Goal: Information Seeking & Learning: Learn about a topic

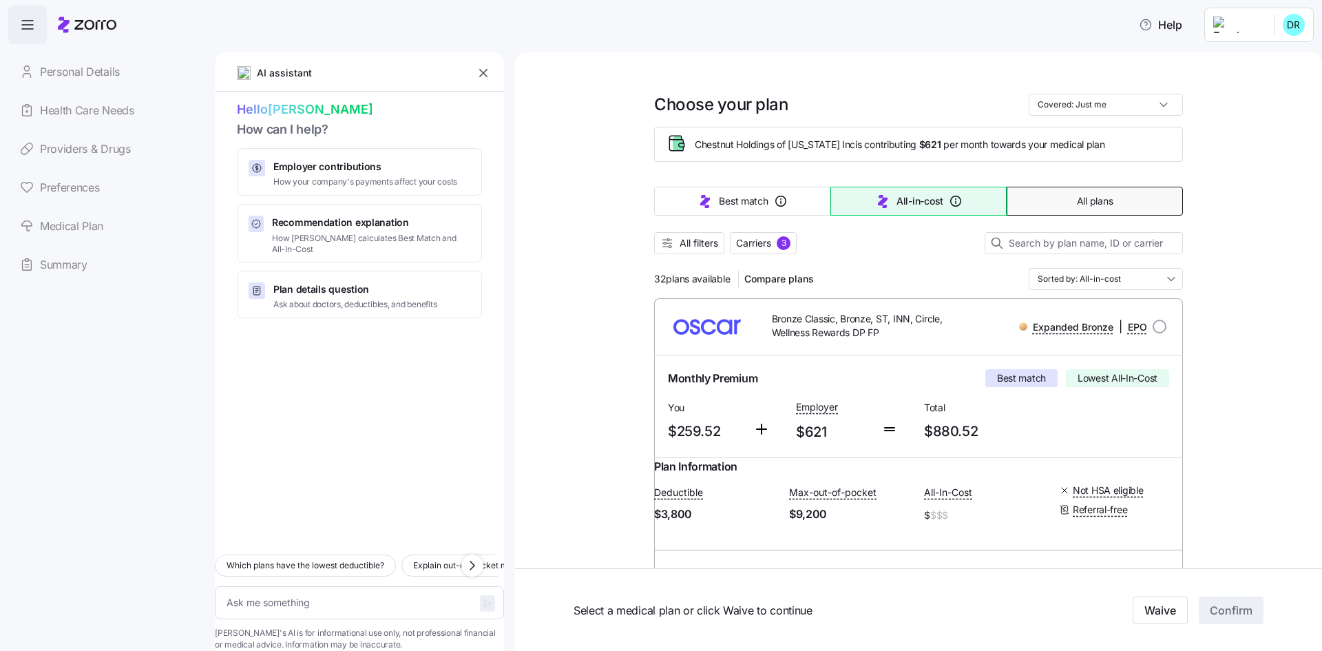
click at [1122, 207] on button "All plans" at bounding box center [1095, 201] width 176 height 29
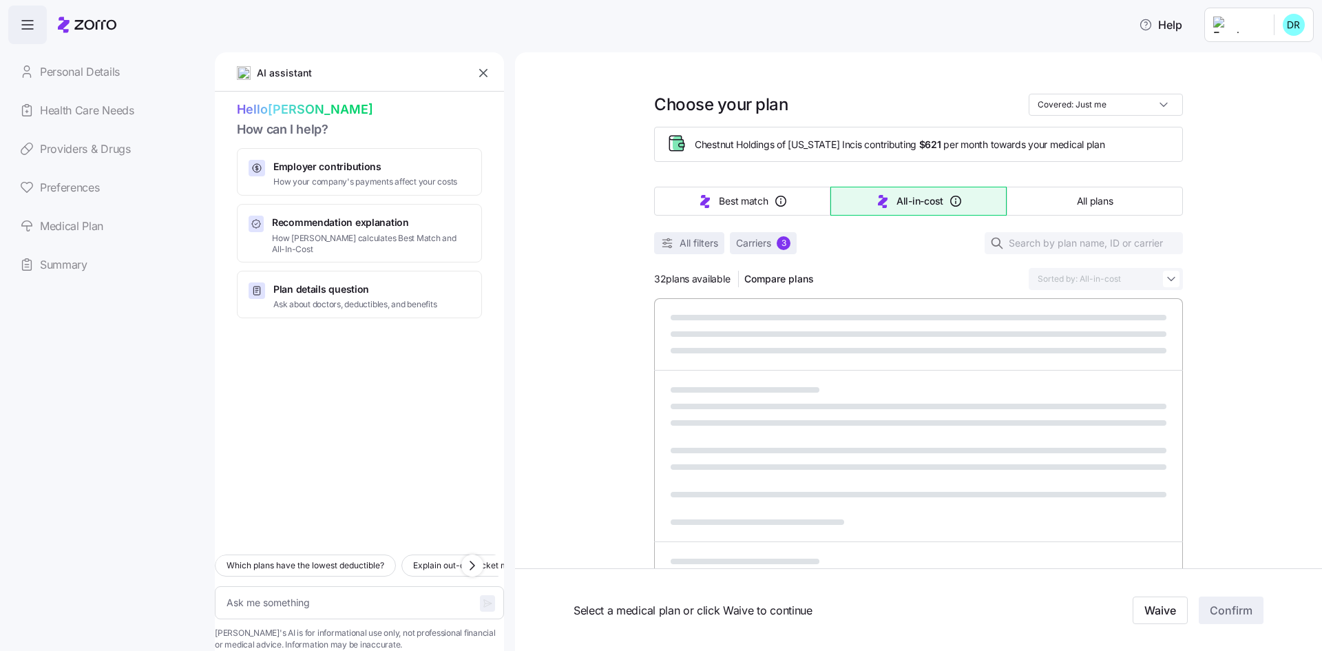
type textarea "x"
type input "Sorted by: Premium"
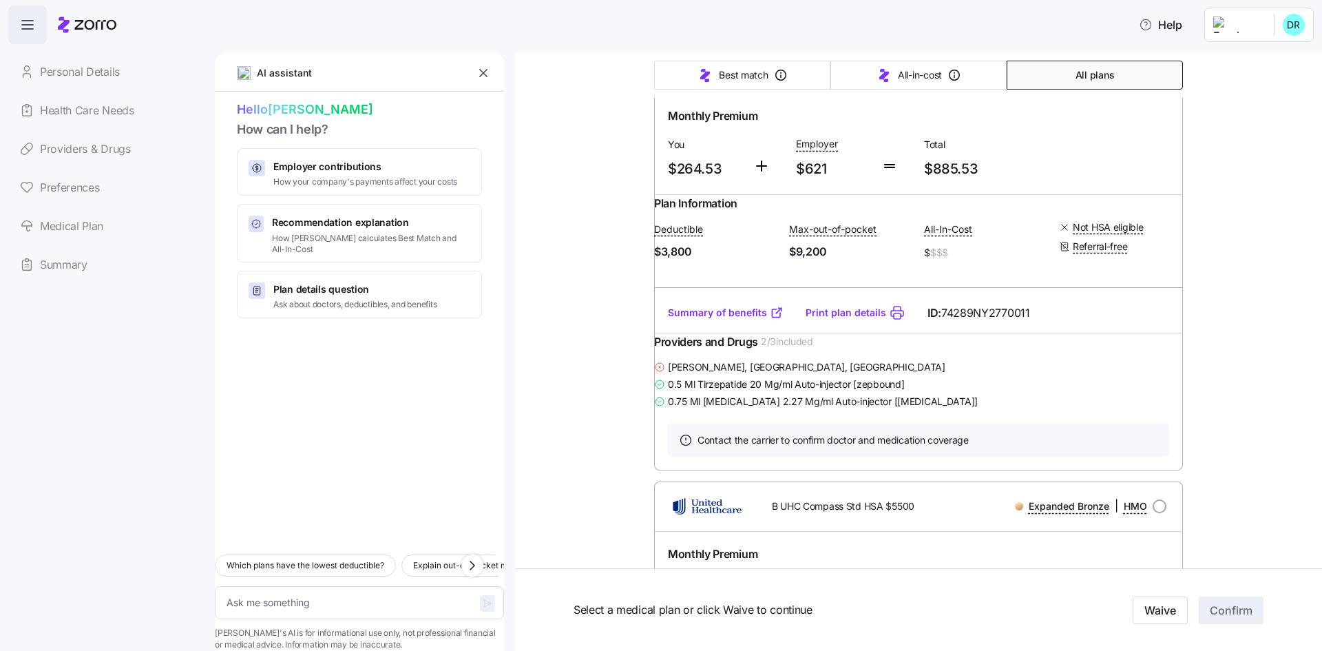
scroll to position [689, 0]
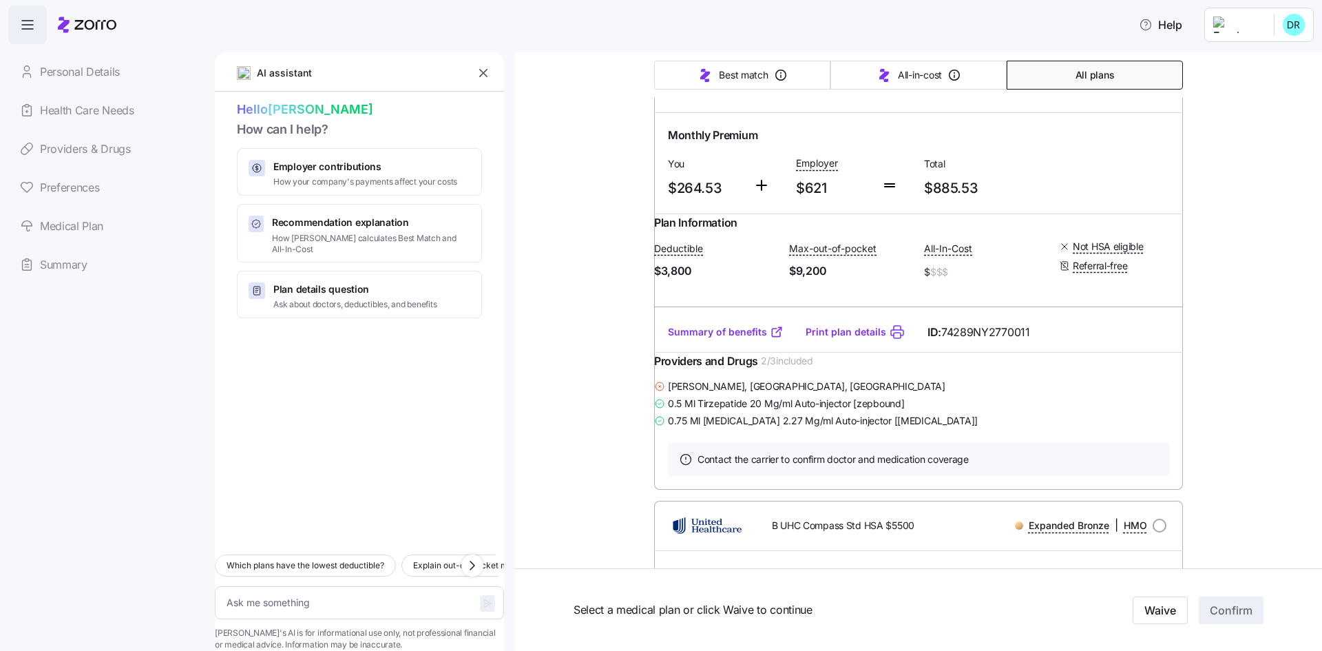
click at [739, 339] on link "Summary of benefits" at bounding box center [726, 332] width 116 height 14
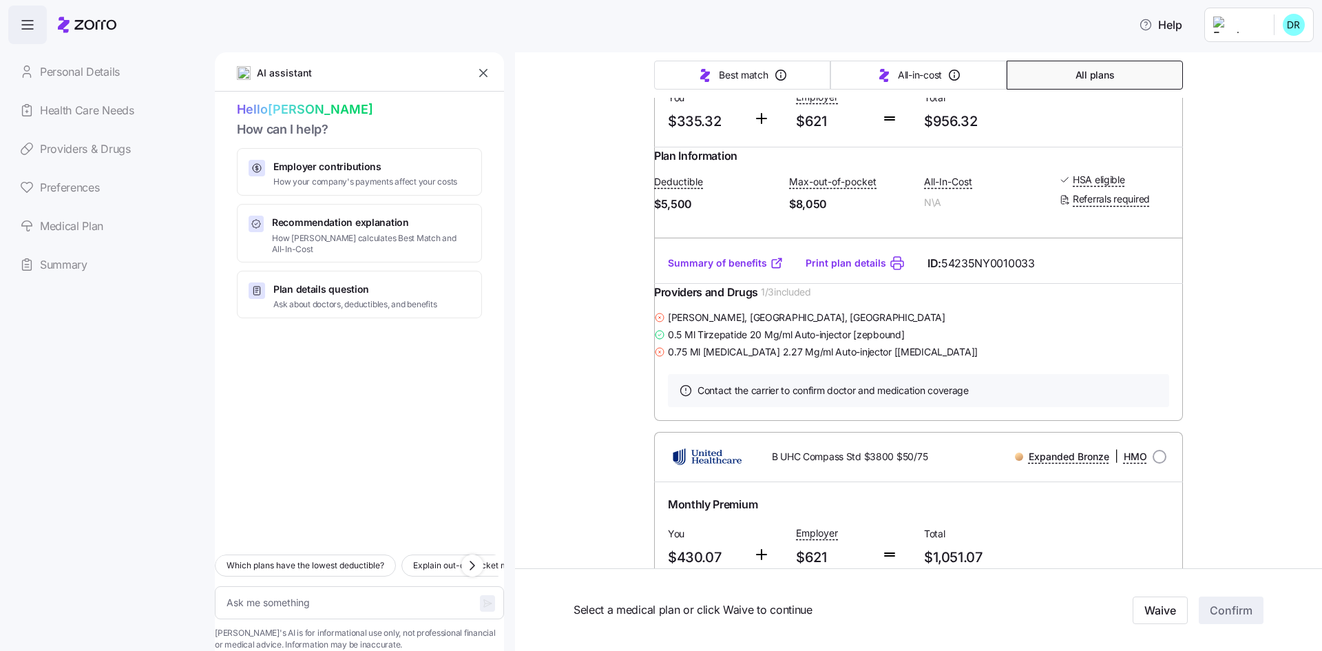
scroll to position [1170, 0]
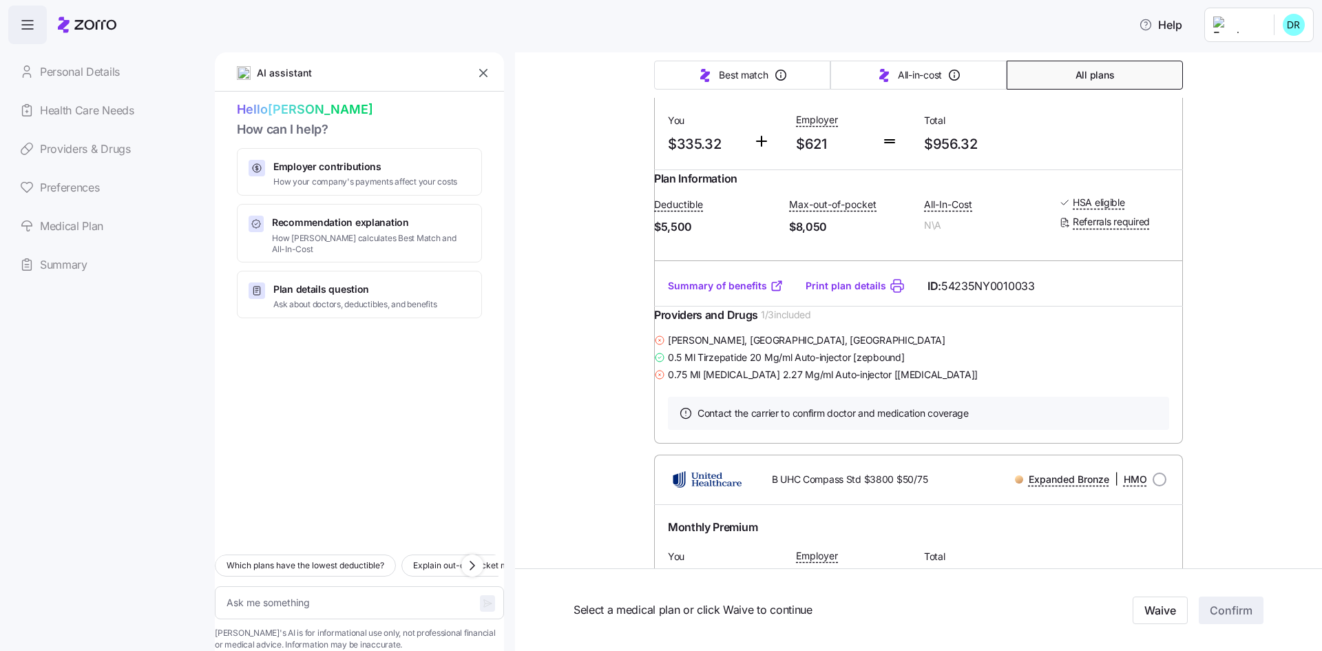
click at [716, 293] on link "Summary of benefits" at bounding box center [726, 286] width 116 height 14
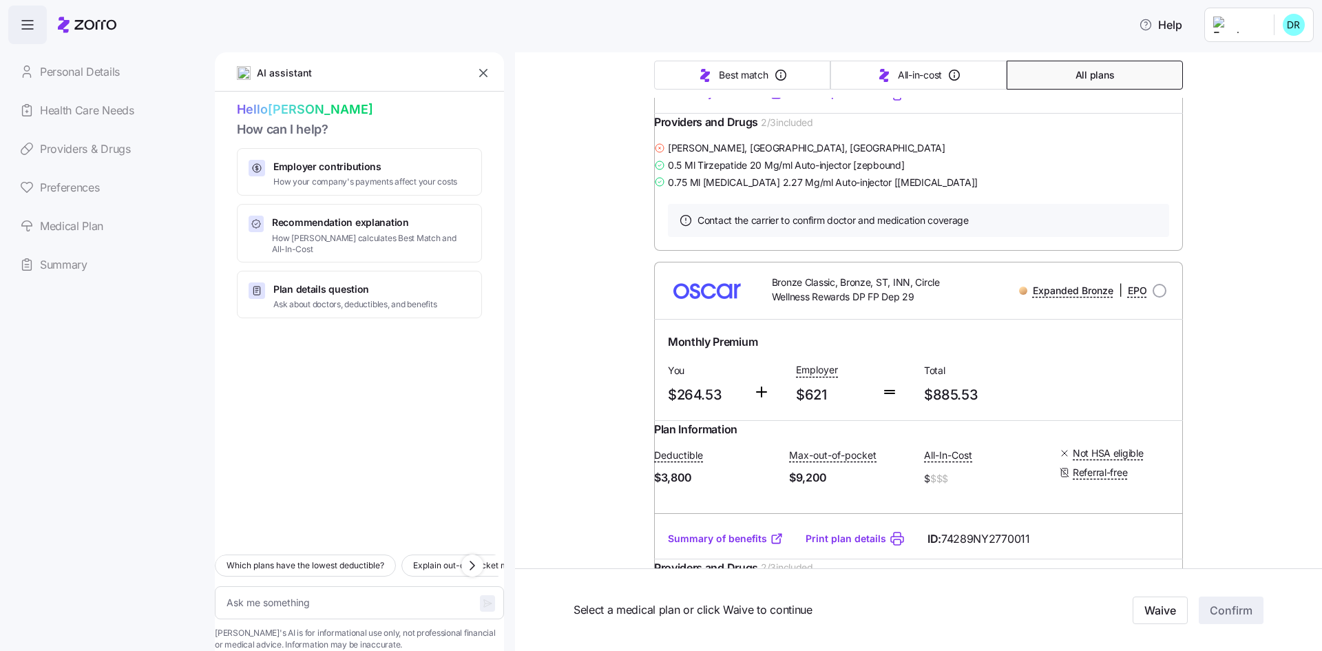
scroll to position [0, 0]
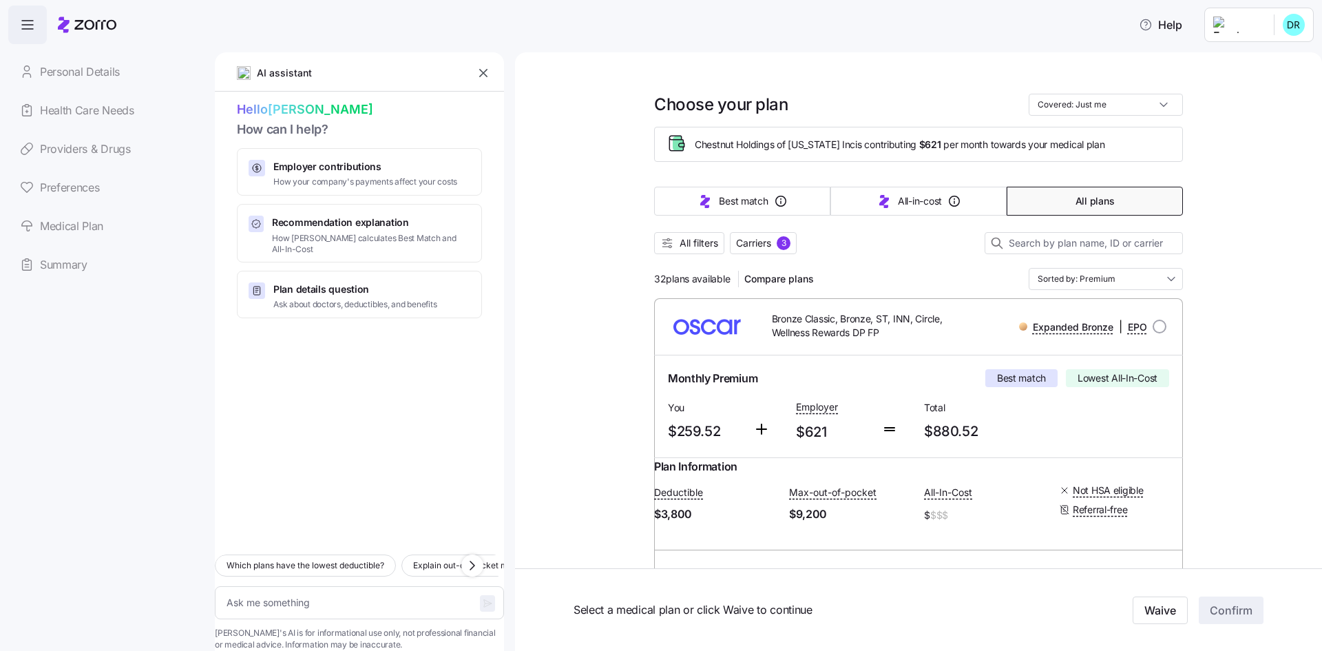
click at [1247, 23] on html "Help Personal Details Health Care Needs Providers & Drugs Preferences Medical P…" at bounding box center [661, 321] width 1322 height 642
click at [1252, 58] on div "My settings" at bounding box center [1266, 61] width 72 height 15
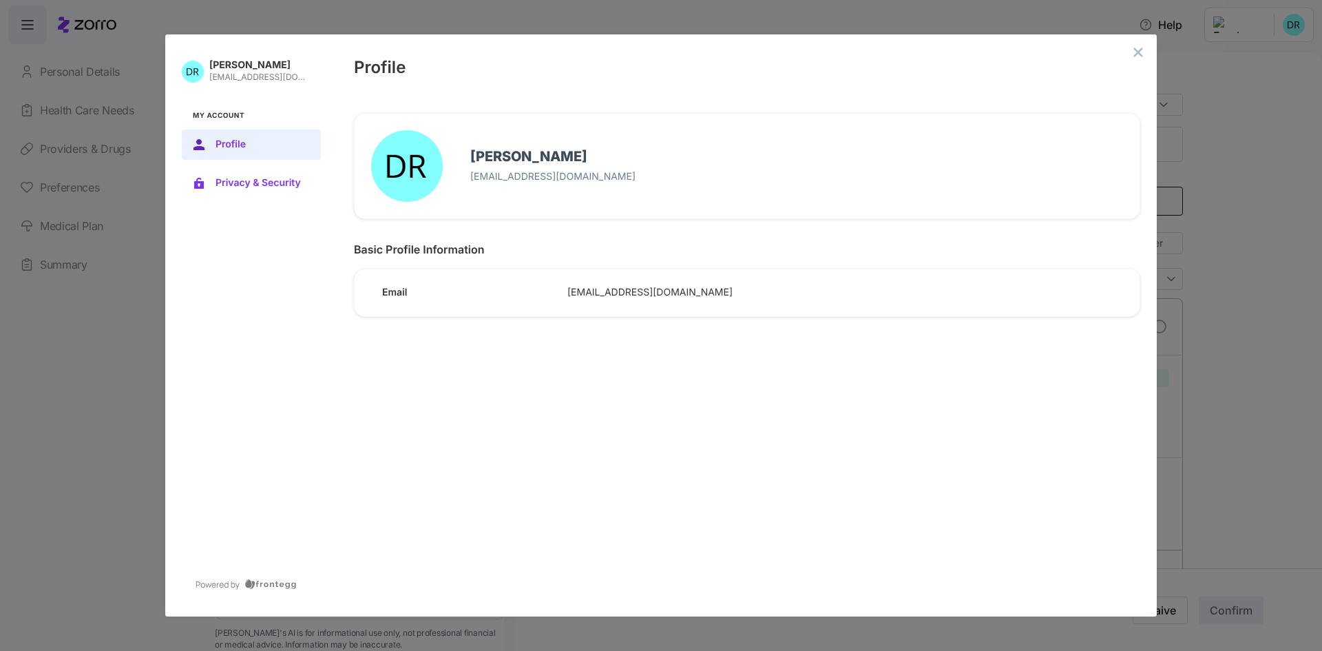
click at [262, 178] on span "Privacy & Security" at bounding box center [263, 183] width 94 height 11
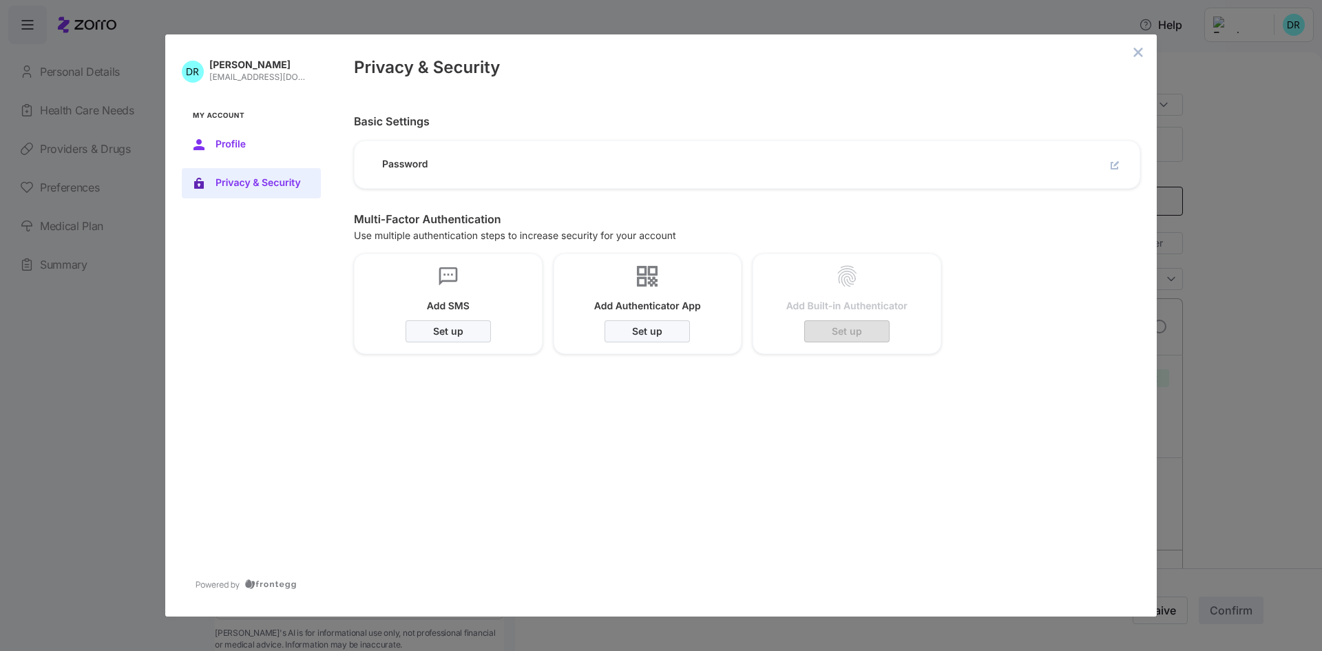
click at [280, 140] on span "Profile" at bounding box center [263, 144] width 94 height 11
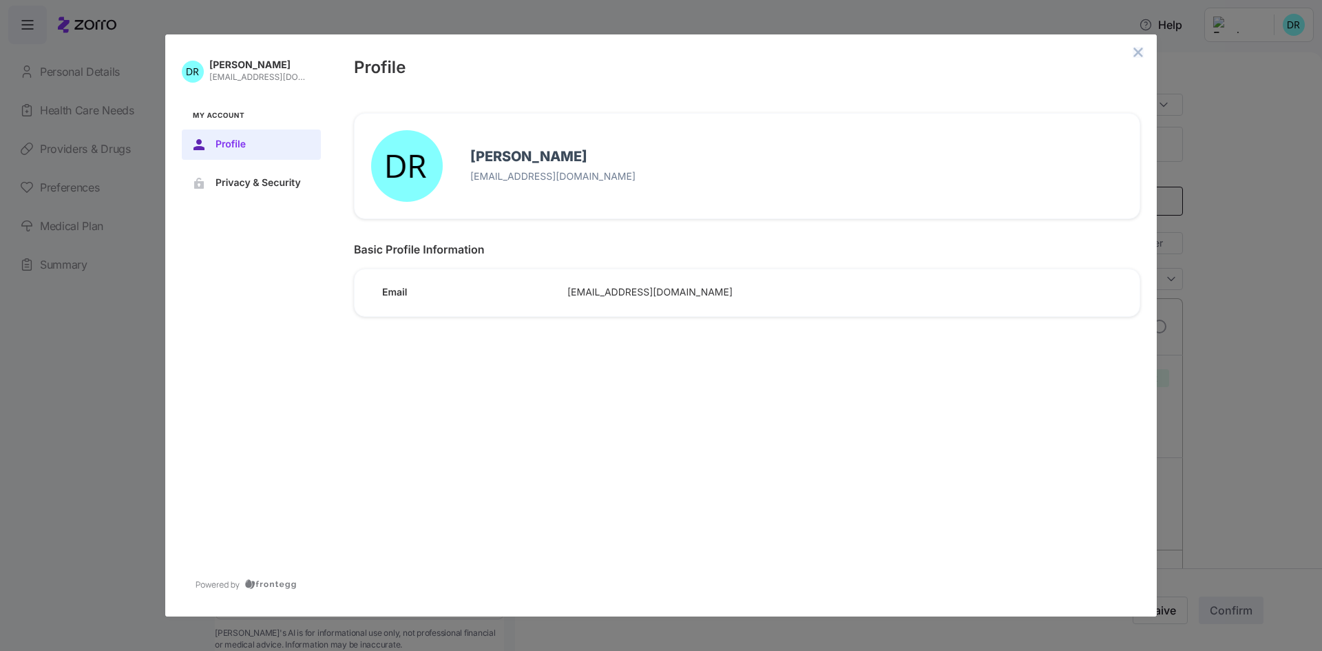
click at [1140, 48] on icon "close admin-box" at bounding box center [1138, 52] width 11 height 11
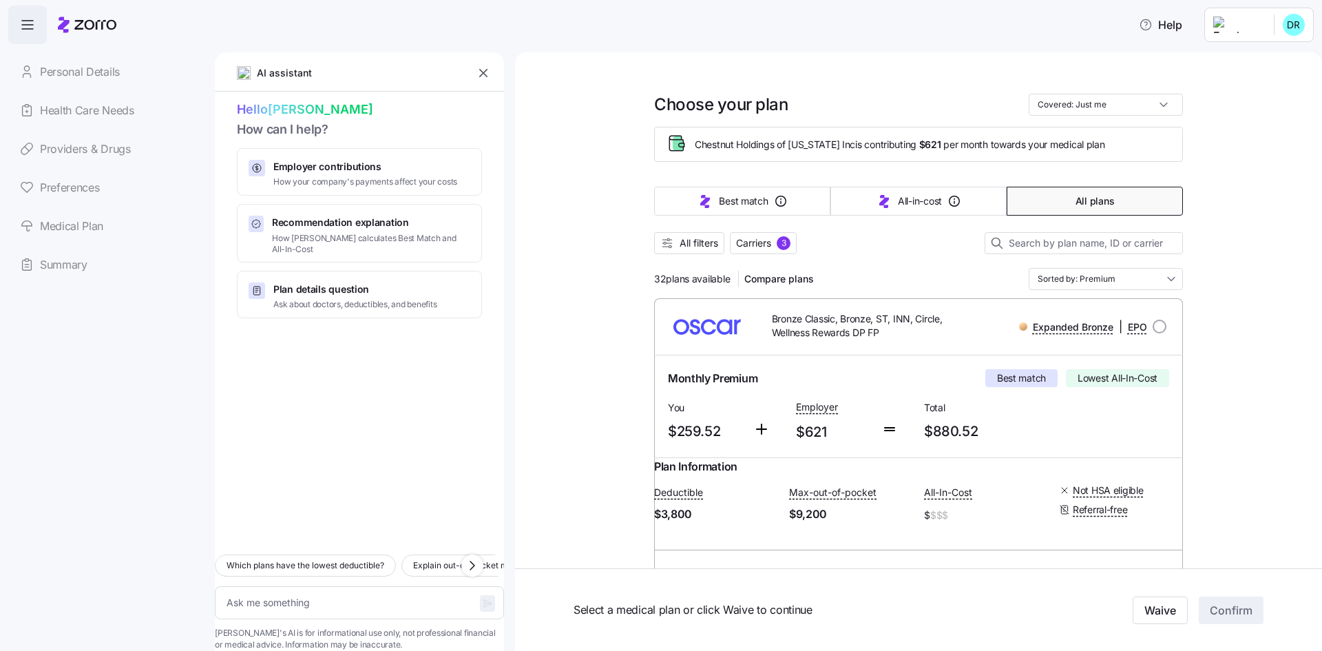
type textarea "x"
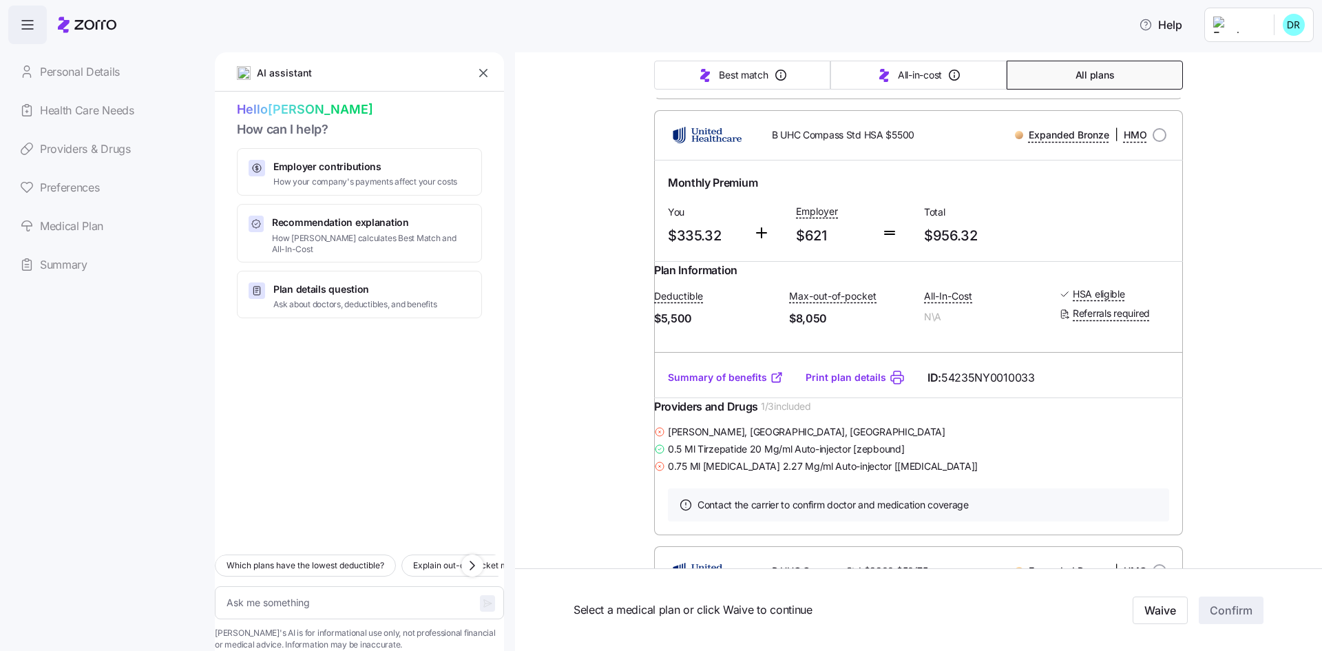
scroll to position [1102, 0]
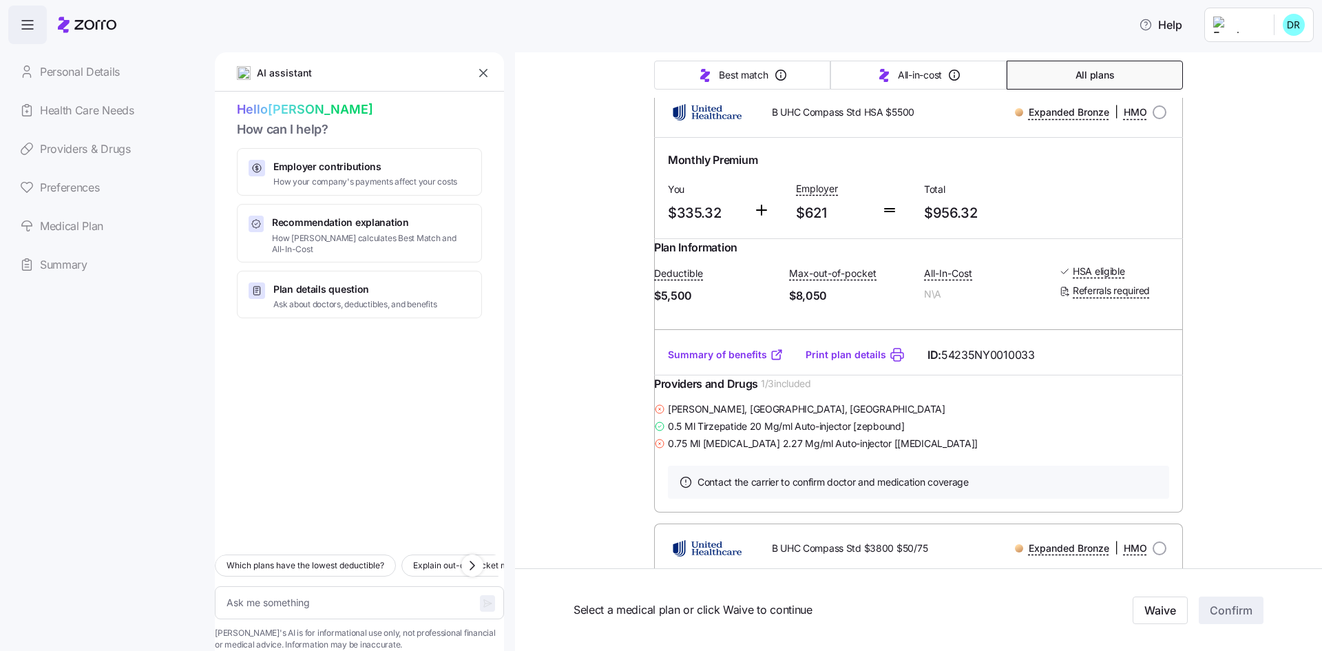
click at [735, 361] on link "Summary of benefits" at bounding box center [726, 355] width 116 height 14
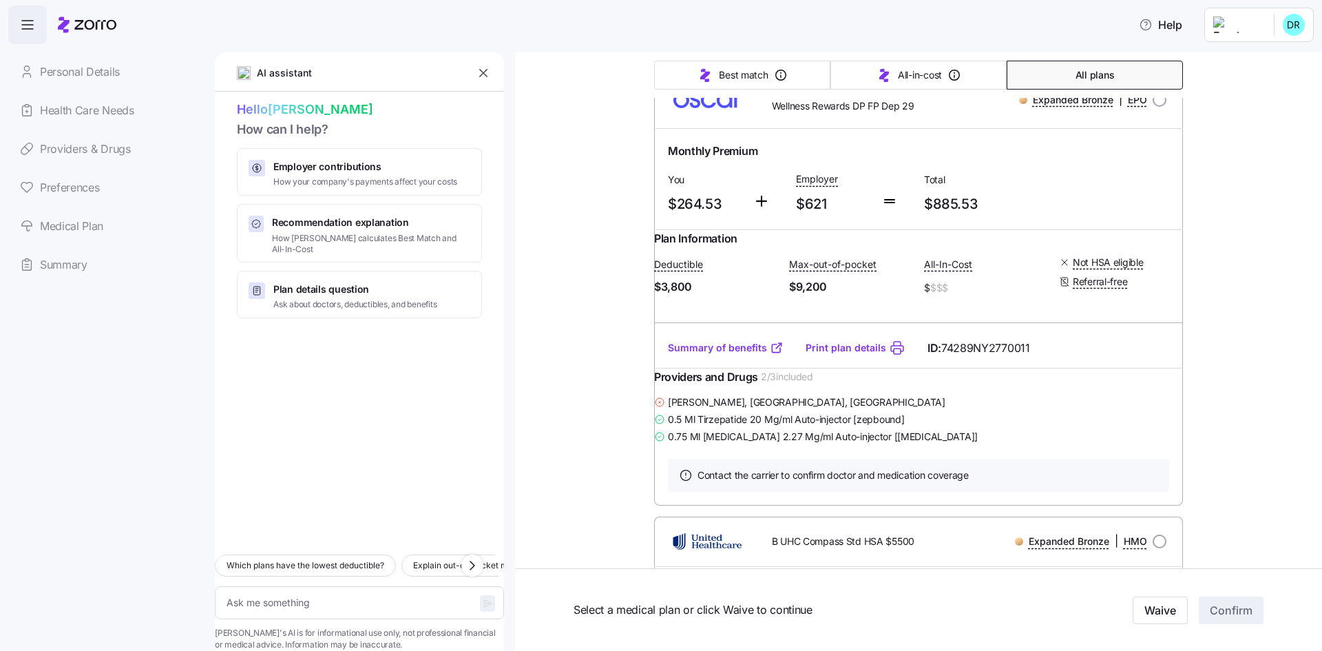
scroll to position [620, 0]
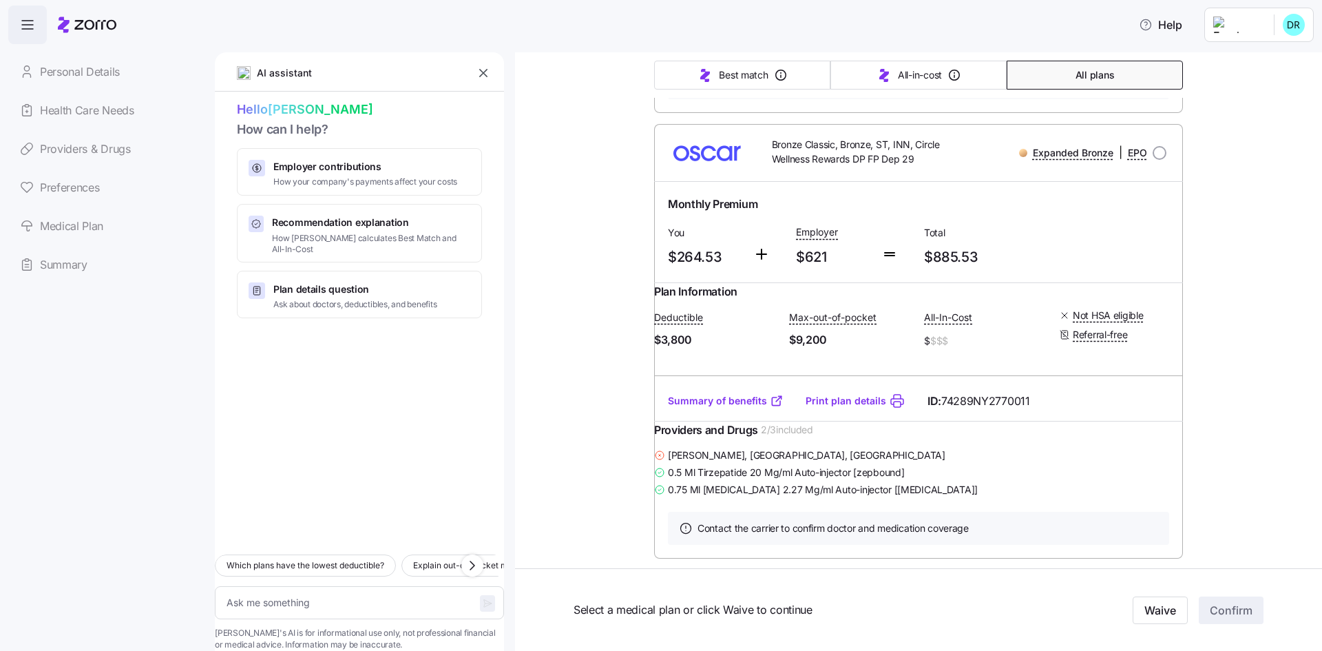
click at [476, 74] on button "button" at bounding box center [483, 72] width 19 height 19
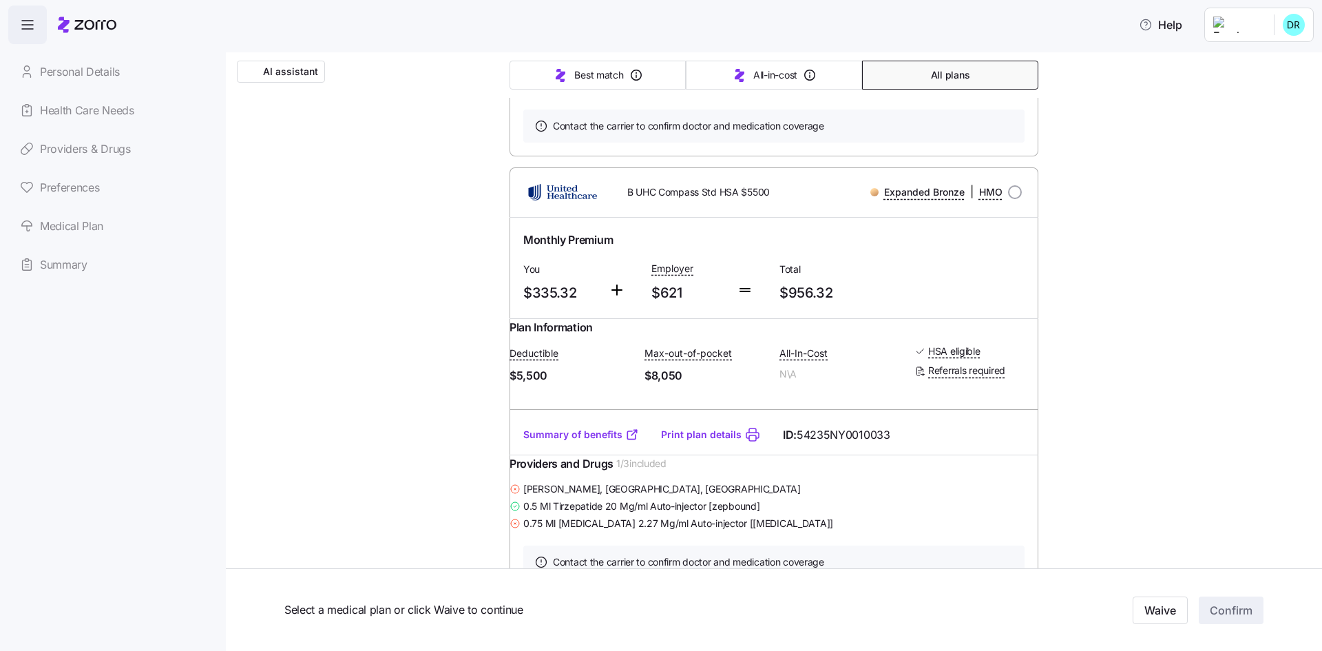
scroll to position [1102, 0]
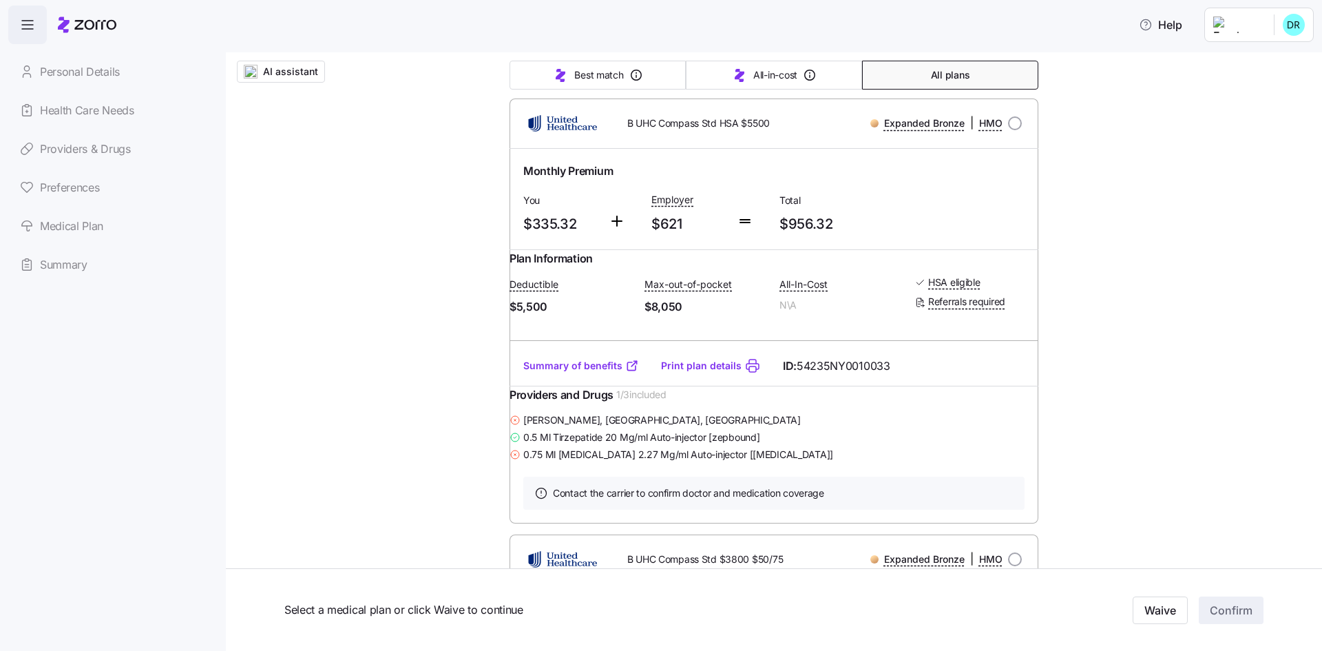
click at [604, 372] on link "Summary of benefits" at bounding box center [581, 366] width 116 height 14
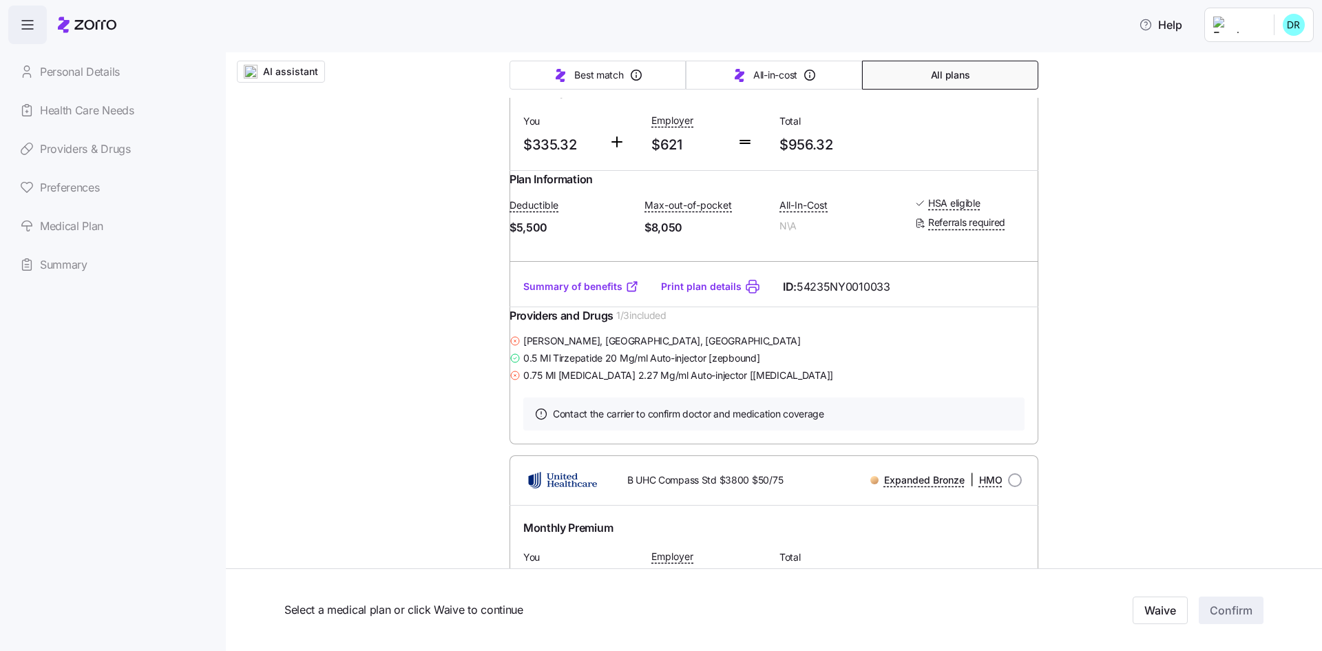
scroll to position [1239, 0]
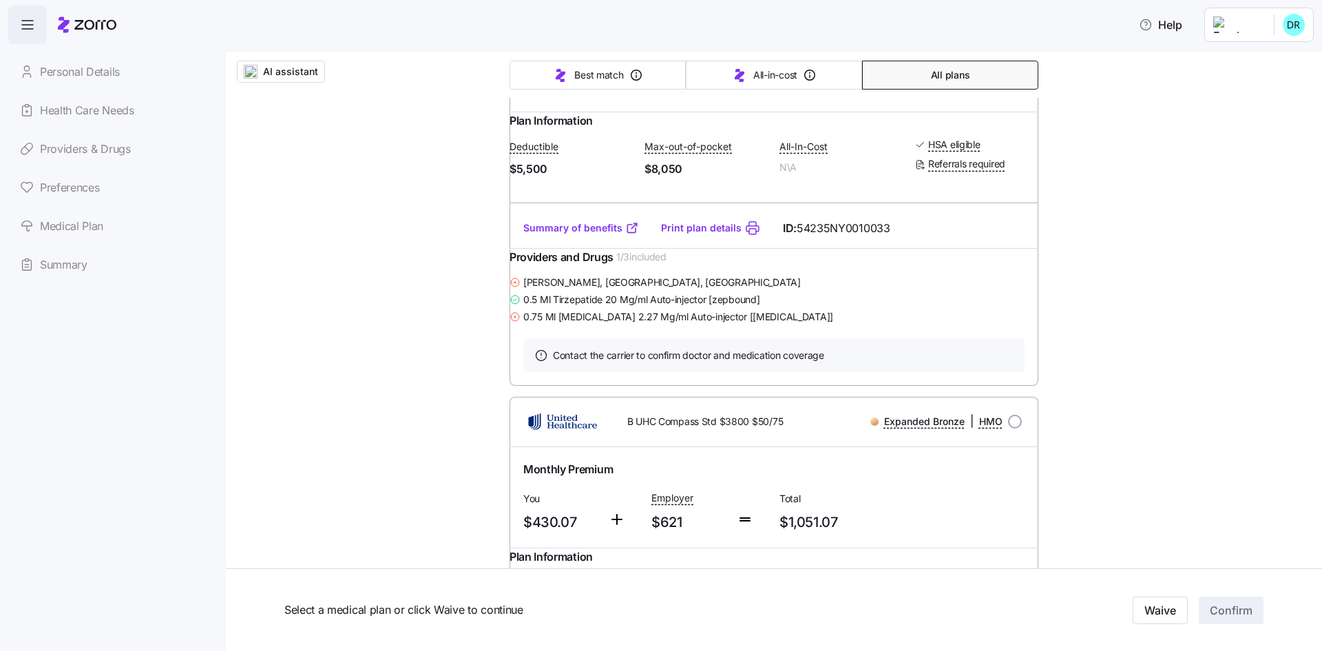
click at [713, 235] on link "Print plan details" at bounding box center [701, 228] width 81 height 14
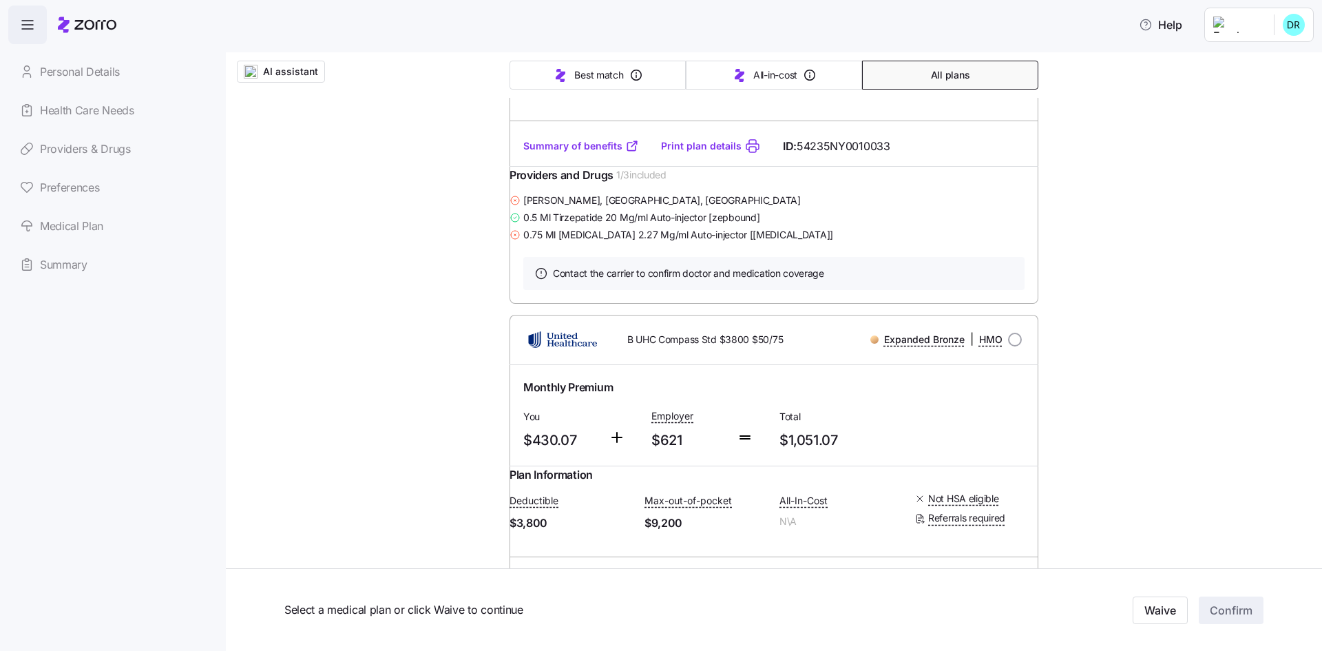
scroll to position [1102, 0]
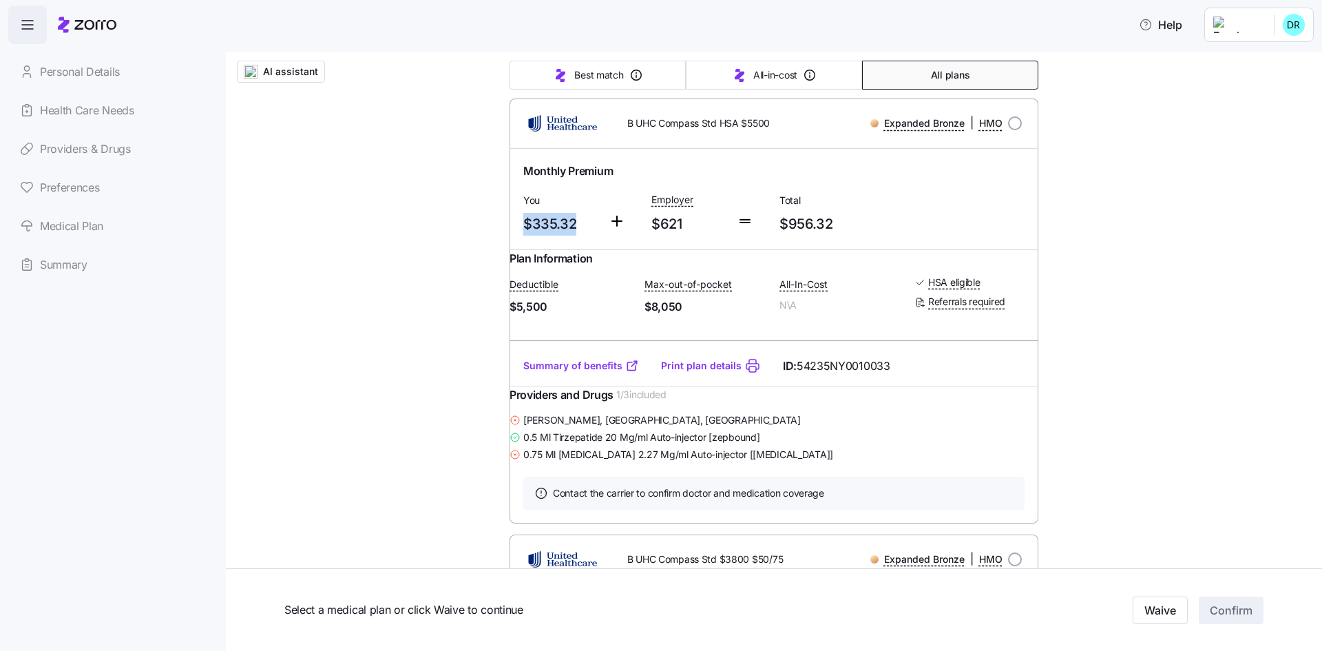
drag, startPoint x: 568, startPoint y: 306, endPoint x: 516, endPoint y: 304, distance: 52.3
click at [518, 242] on div "You $335.32" at bounding box center [560, 213] width 85 height 56
click at [603, 242] on div at bounding box center [624, 213] width 43 height 56
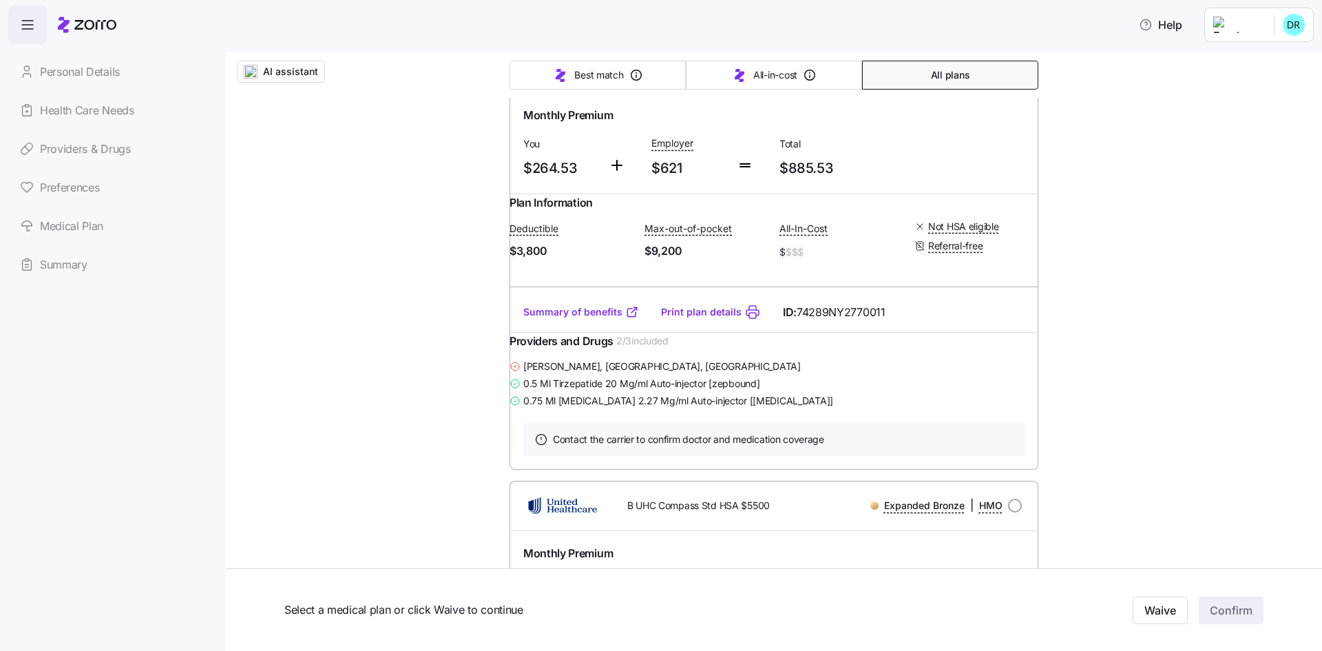
scroll to position [689, 0]
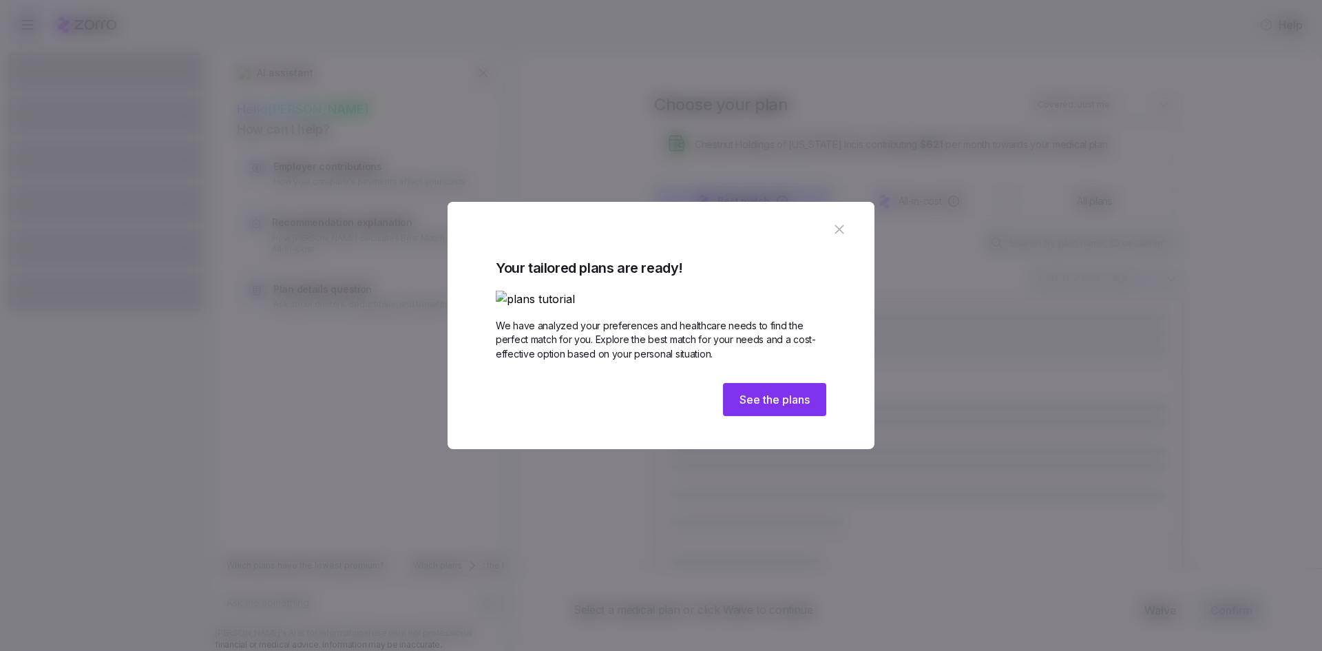
type textarea "x"
